Goal: Task Accomplishment & Management: Manage account settings

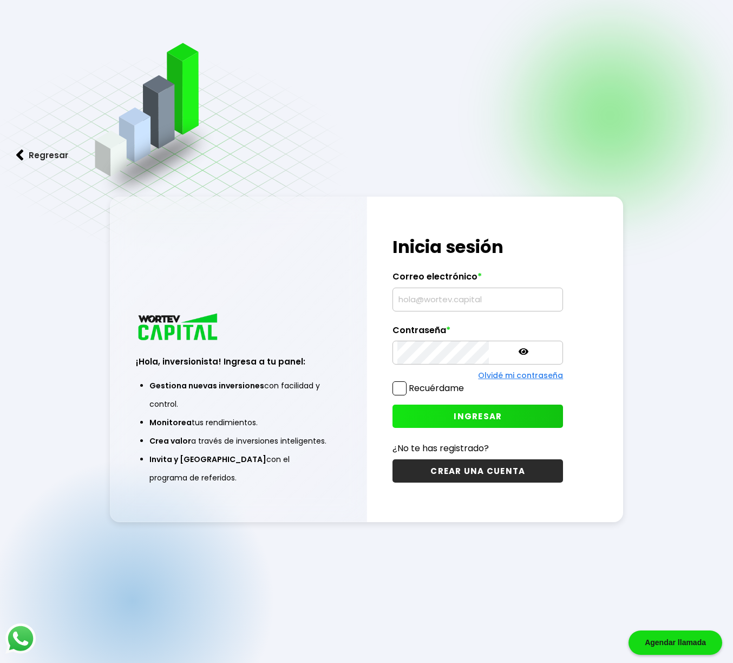
click at [422, 307] on input "text" at bounding box center [478, 299] width 161 height 23
type input "[EMAIL_ADDRESS][DOMAIN_NAME]"
click at [413, 407] on button "INGRESAR" at bounding box center [478, 416] width 171 height 23
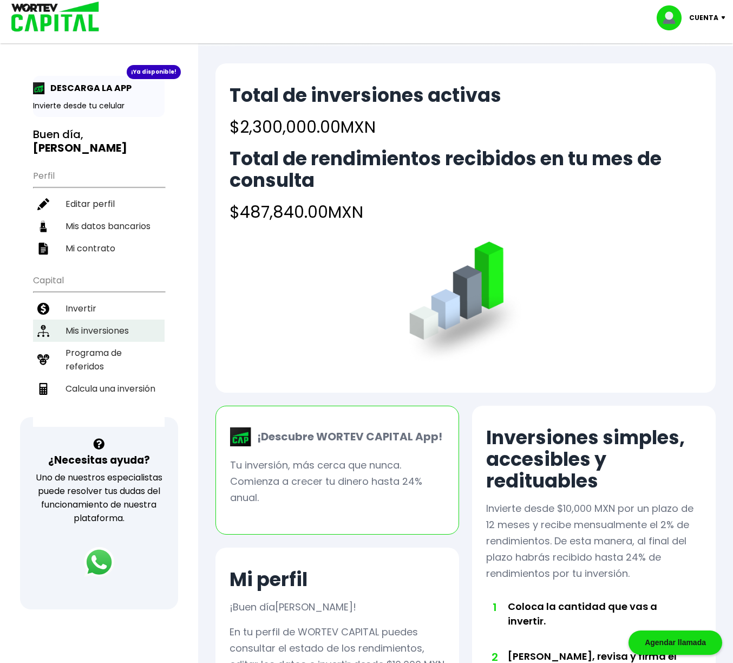
click at [93, 329] on li "Mis inversiones" at bounding box center [99, 331] width 132 height 22
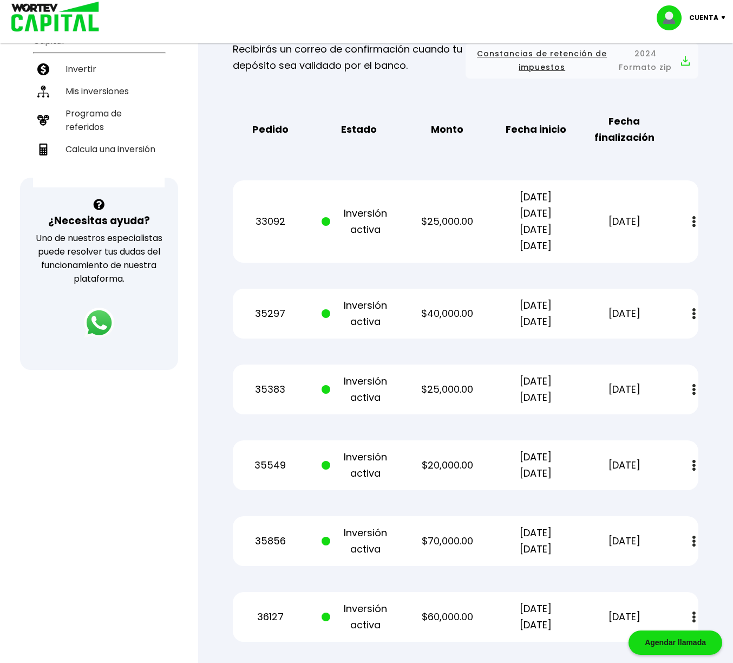
scroll to position [242, 0]
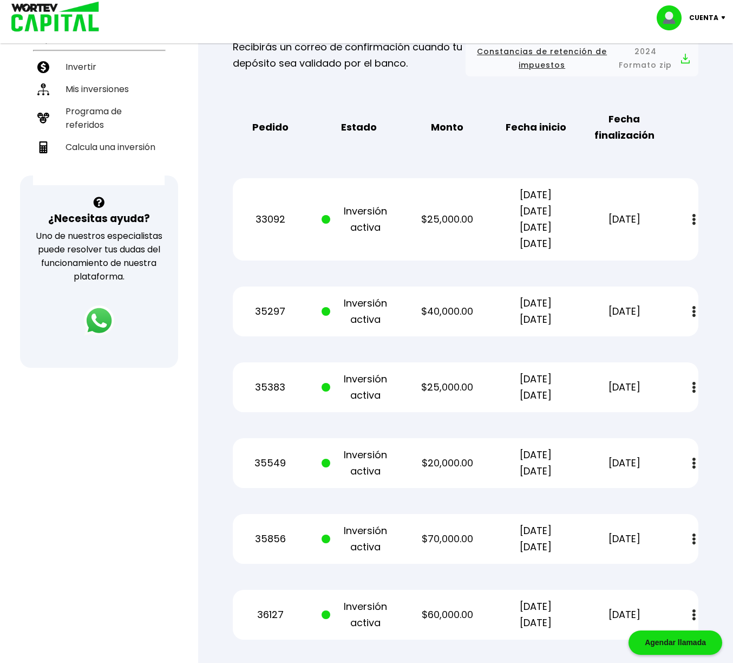
click at [696, 388] on button at bounding box center [694, 387] width 15 height 23
click at [647, 414] on link "Estado de cuenta" at bounding box center [620, 417] width 76 height 14
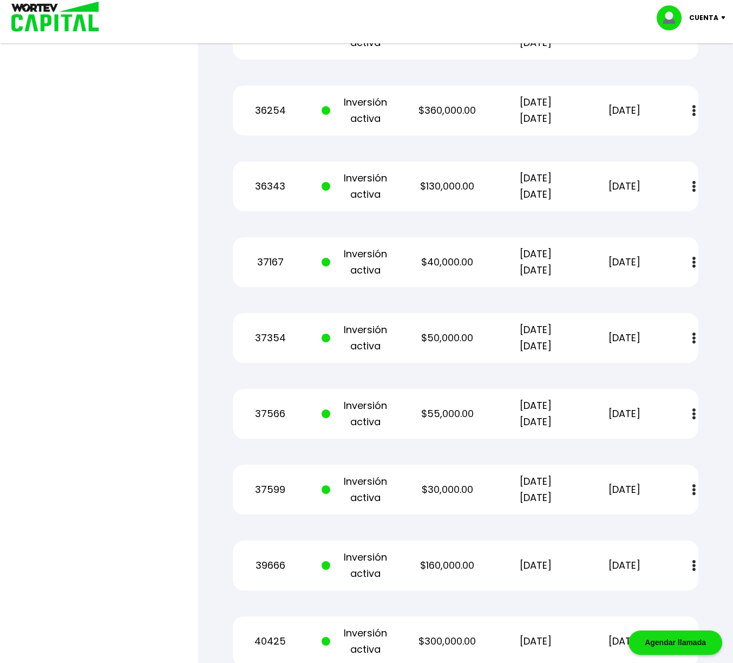
scroll to position [899, 0]
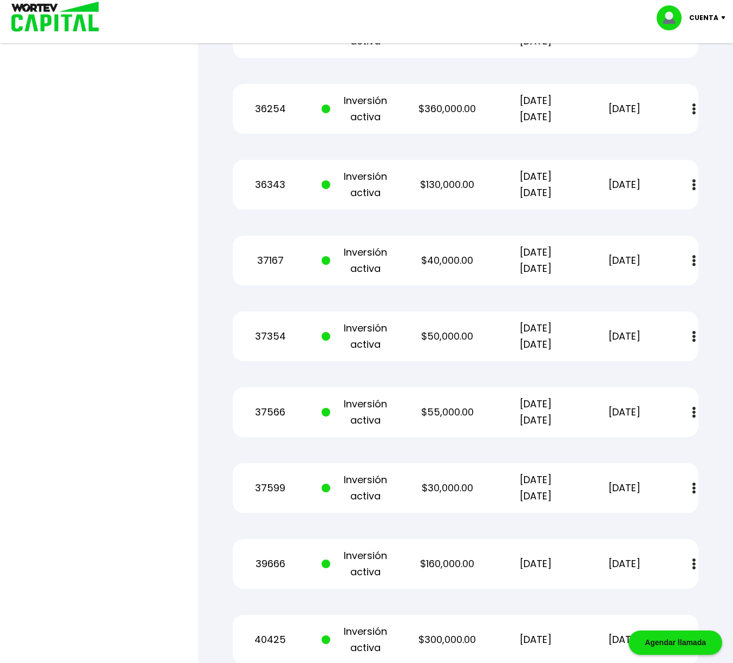
click at [696, 260] on button at bounding box center [694, 260] width 15 height 23
click at [672, 288] on img at bounding box center [668, 290] width 9 height 10
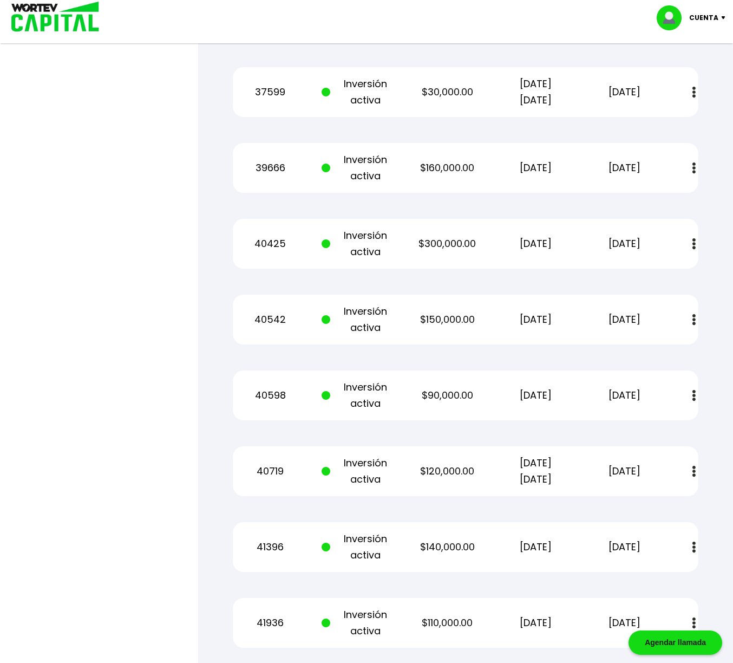
scroll to position [1302, 0]
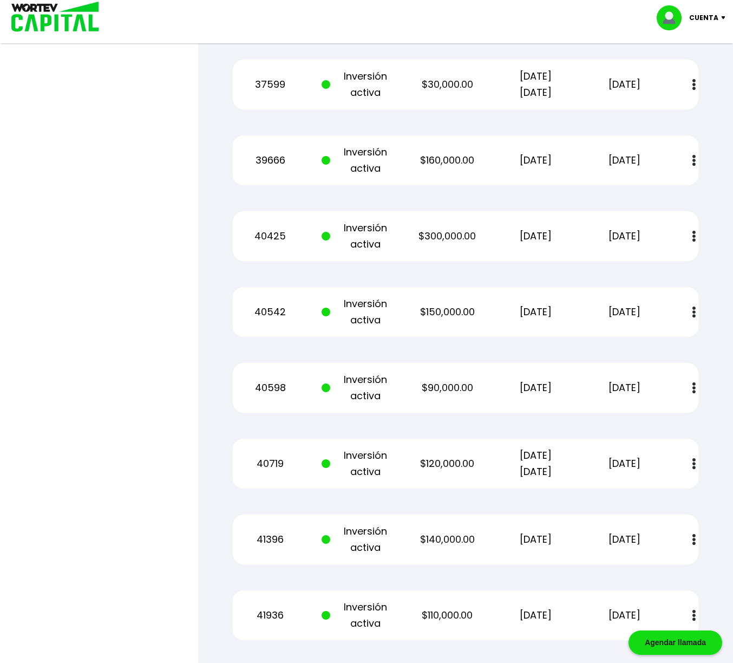
click at [695, 466] on img at bounding box center [694, 463] width 3 height 11
click at [669, 494] on img at bounding box center [668, 493] width 9 height 10
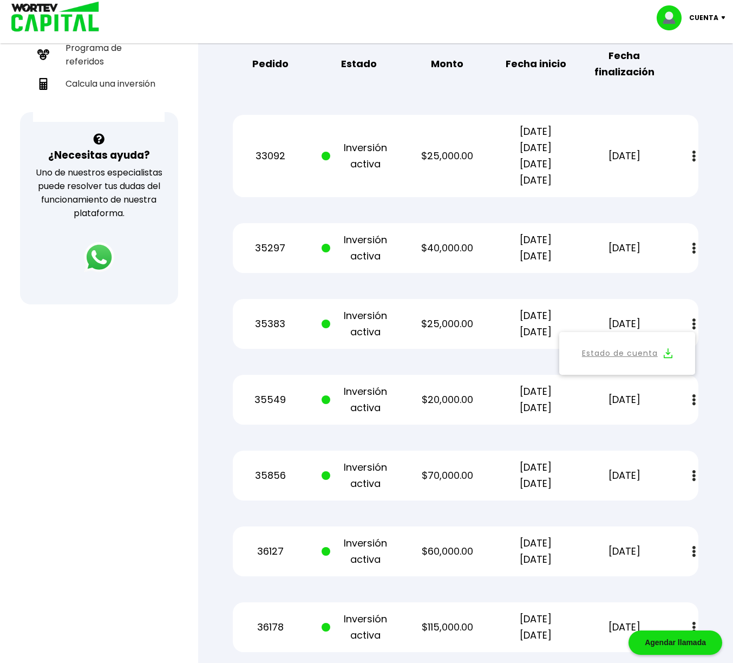
scroll to position [0, 0]
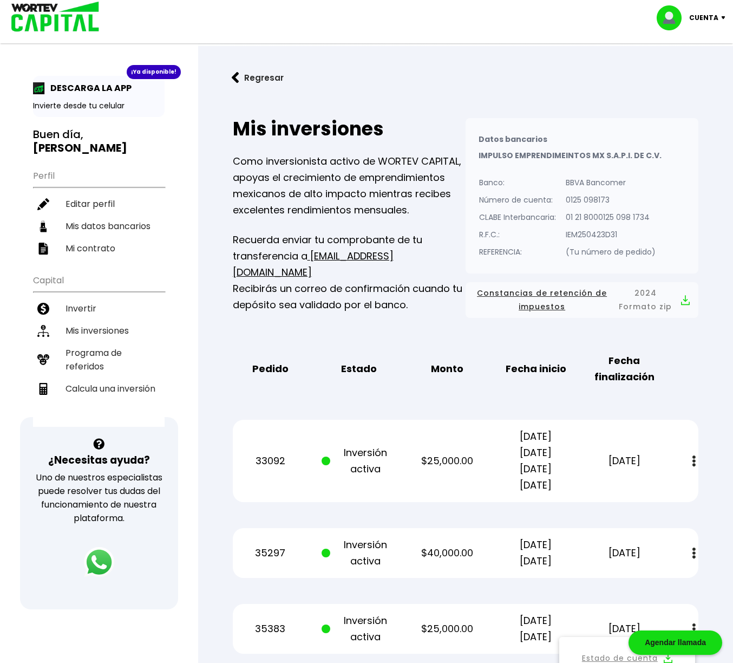
click at [722, 18] on img at bounding box center [726, 17] width 15 height 3
click at [693, 72] on li "Cerrar sesión" at bounding box center [692, 72] width 87 height 22
